Goal: Task Accomplishment & Management: Use online tool/utility

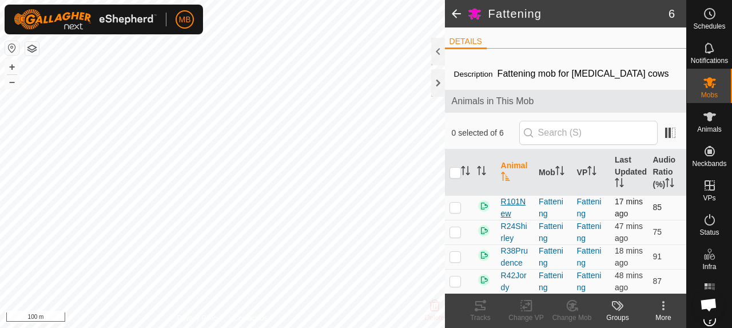
scroll to position [119, 0]
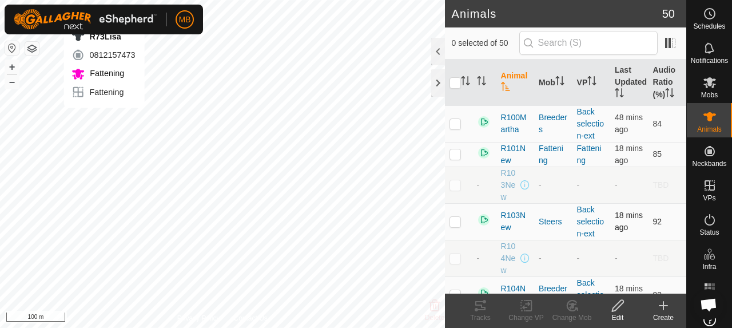
checkbox input "true"
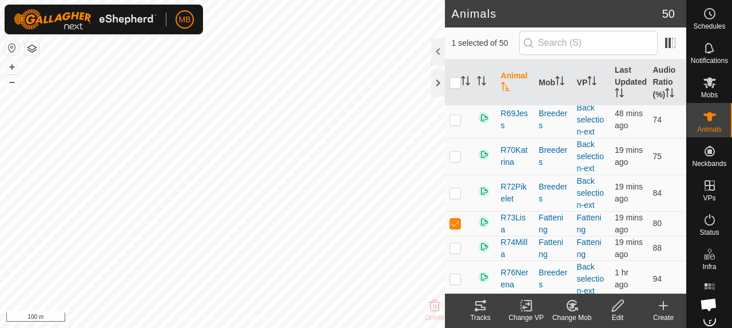
scroll to position [1086, 0]
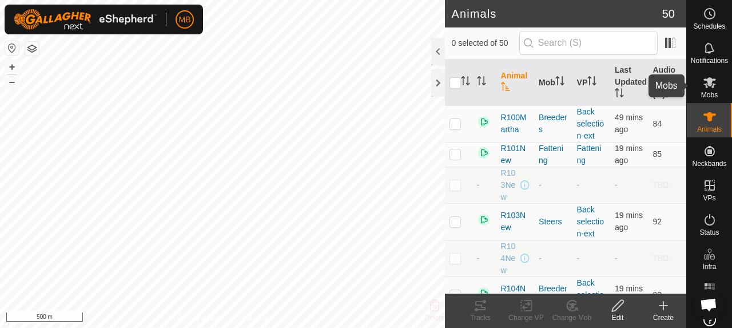
click at [709, 91] on span "Mobs" at bounding box center [709, 94] width 17 height 7
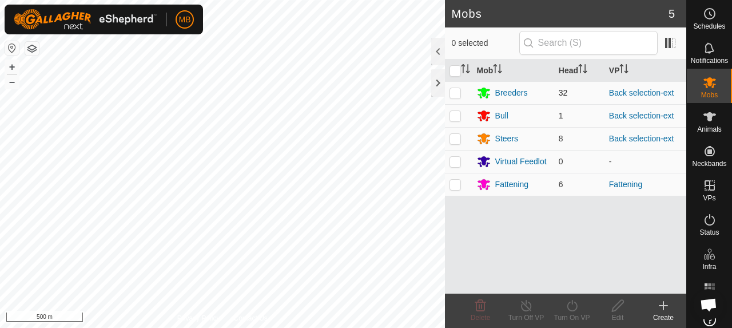
click at [453, 93] on p-checkbox at bounding box center [454, 92] width 11 height 9
checkbox input "true"
click at [454, 115] on p-checkbox at bounding box center [454, 115] width 11 height 9
checkbox input "true"
click at [454, 139] on p-checkbox at bounding box center [454, 138] width 11 height 9
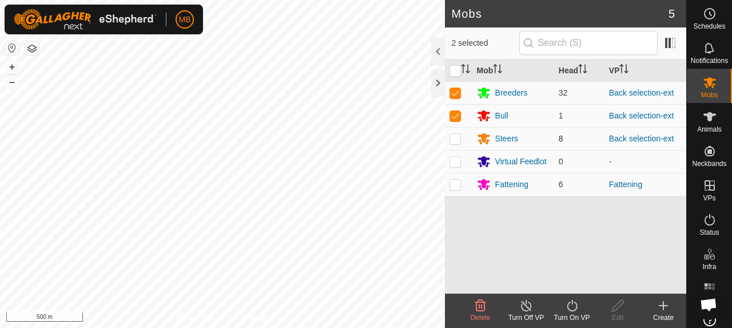
checkbox input "true"
click at [566, 308] on icon at bounding box center [572, 305] width 14 height 14
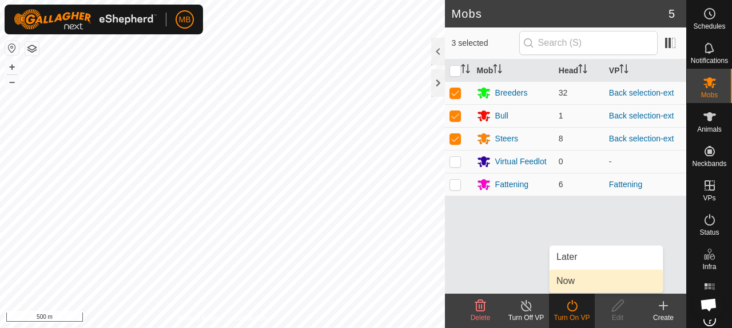
click at [584, 277] on link "Now" at bounding box center [605, 280] width 113 height 23
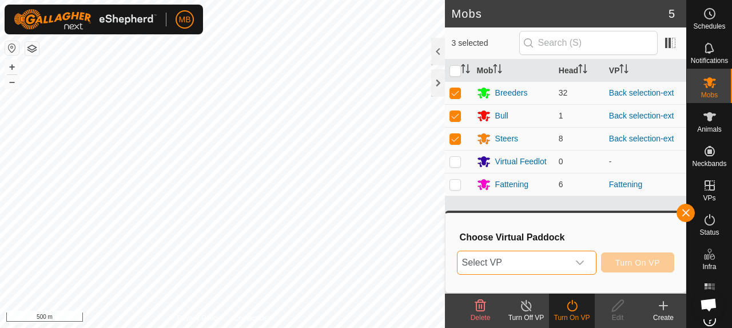
click at [542, 262] on span "Select VP" at bounding box center [512, 262] width 111 height 23
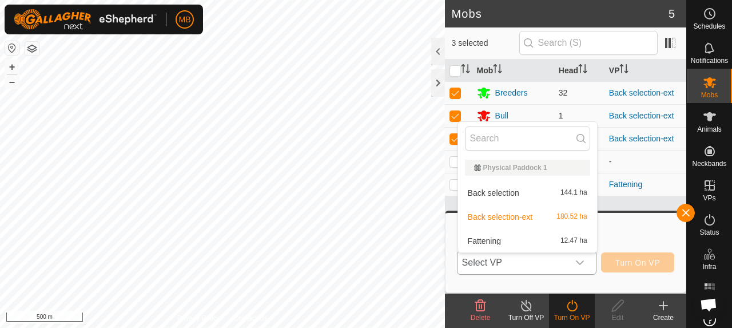
click at [531, 187] on li "Back selection 144.1 ha" at bounding box center [527, 192] width 139 height 23
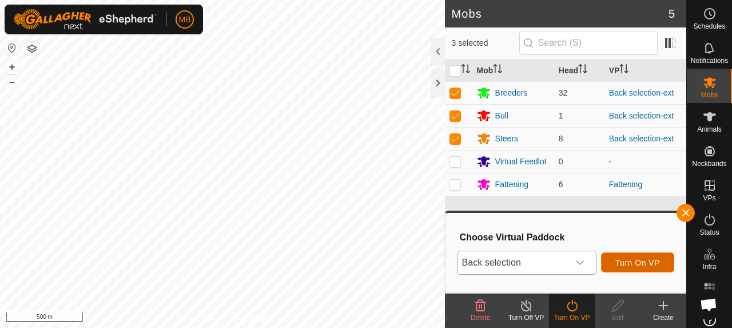
click at [643, 262] on span "Turn On VP" at bounding box center [637, 262] width 45 height 9
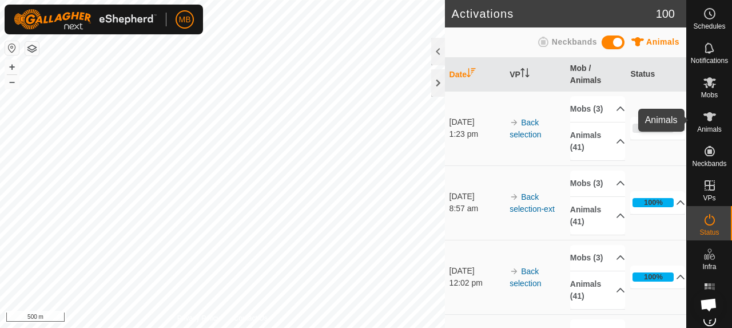
click at [707, 112] on icon at bounding box center [710, 117] width 14 height 14
